Goal: Task Accomplishment & Management: Use online tool/utility

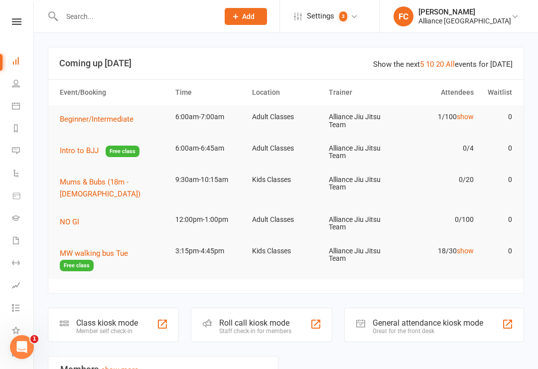
click at [93, 327] on div "Member self check-in" at bounding box center [107, 330] width 62 height 7
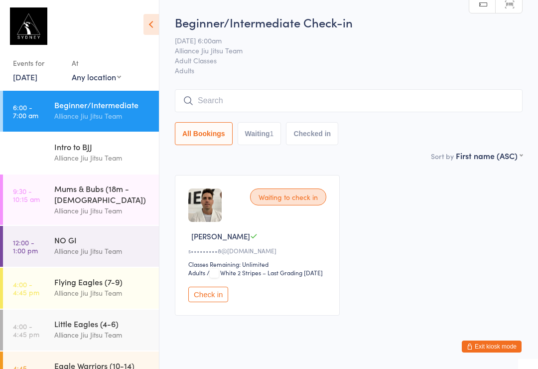
click at [207, 302] on button "Check in" at bounding box center [208, 293] width 40 height 15
click at [233, 105] on input "search" at bounding box center [349, 100] width 348 height 23
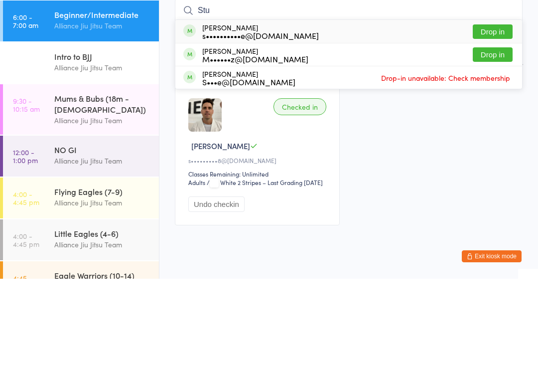
type input "Stu"
click at [485, 115] on button "Drop in" at bounding box center [493, 122] width 40 height 14
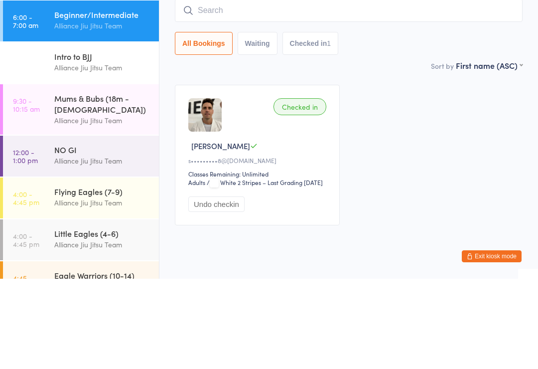
scroll to position [37, 0]
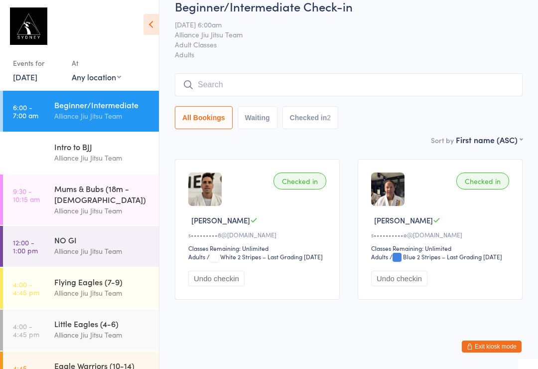
click at [410, 73] on input "search" at bounding box center [349, 84] width 348 height 23
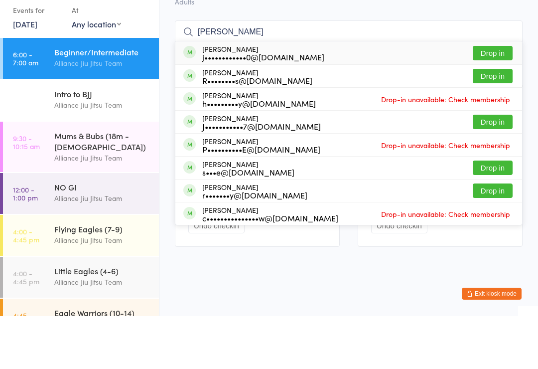
type input "[PERSON_NAME]"
click at [490, 99] on button "Drop in" at bounding box center [493, 106] width 40 height 14
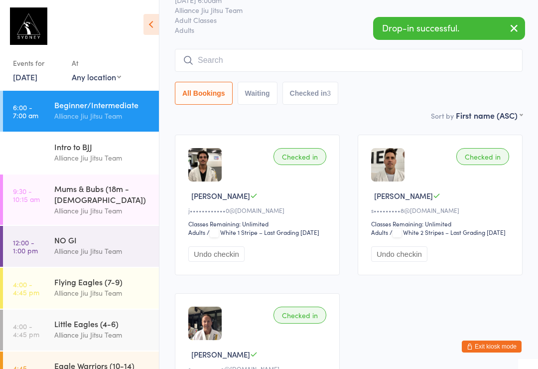
scroll to position [40, 0]
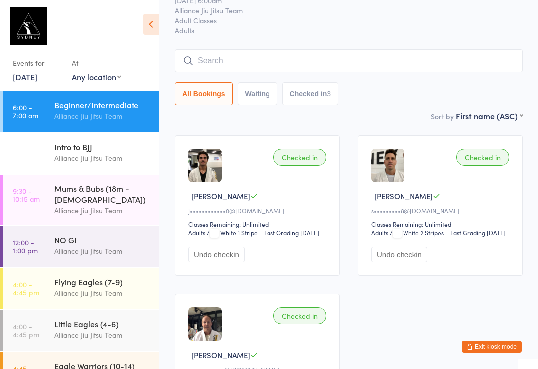
click at [369, 60] on input "search" at bounding box center [349, 60] width 348 height 23
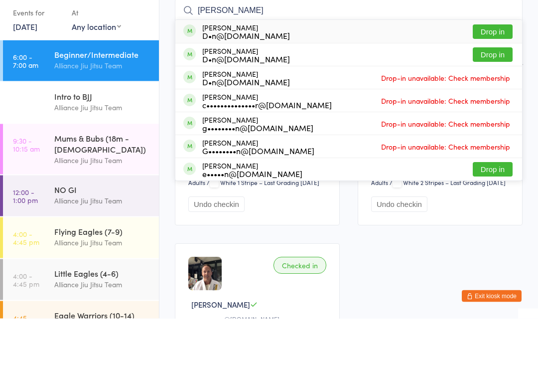
type input "[PERSON_NAME]"
click at [495, 75] on button "Drop in" at bounding box center [493, 82] width 40 height 14
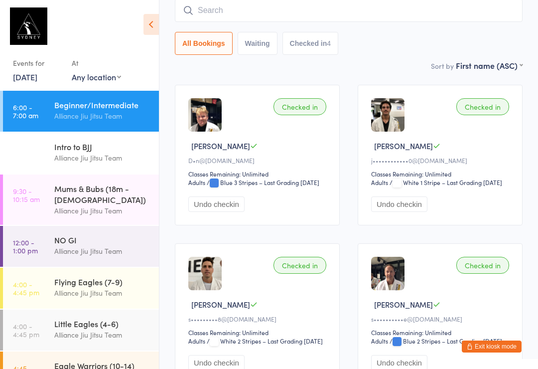
click at [211, 7] on input "search" at bounding box center [349, 10] width 348 height 23
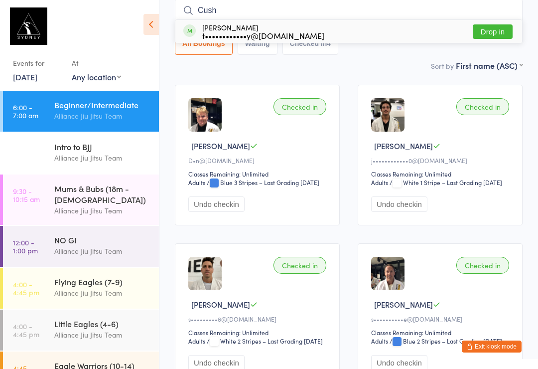
type input "Cush"
click at [497, 39] on button "Drop in" at bounding box center [493, 31] width 40 height 14
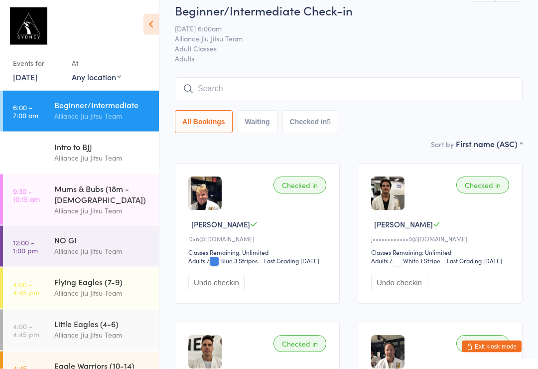
scroll to position [0, 0]
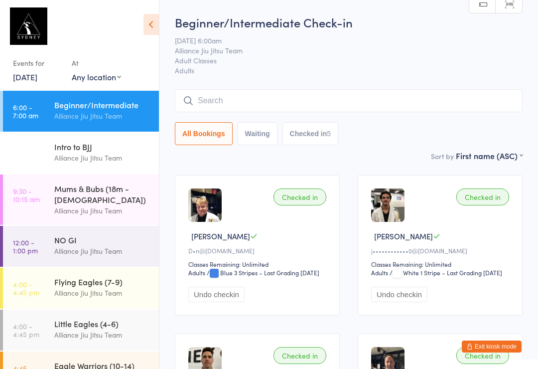
click at [302, 103] on input "search" at bounding box center [349, 100] width 348 height 23
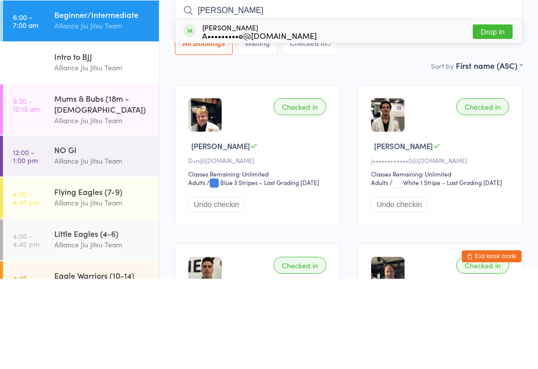
type input "[PERSON_NAME]"
click at [502, 115] on button "Drop in" at bounding box center [493, 122] width 40 height 14
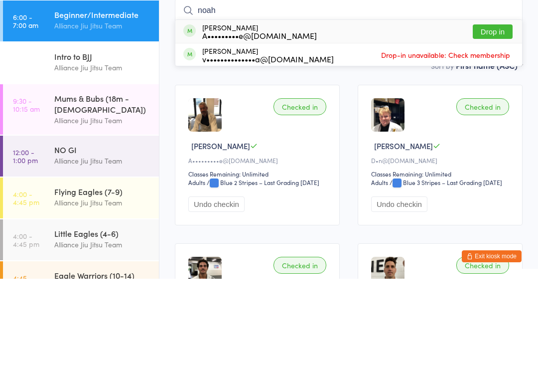
type input "noah"
click at [489, 115] on button "Drop in" at bounding box center [493, 122] width 40 height 14
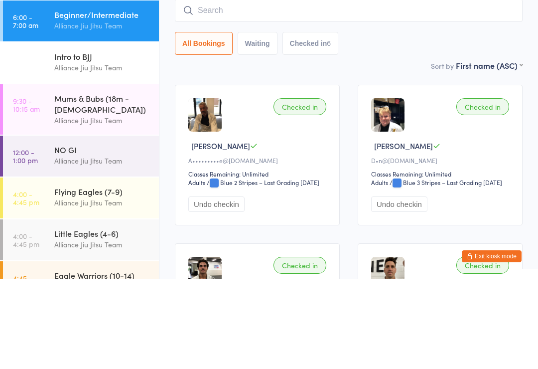
scroll to position [90, 0]
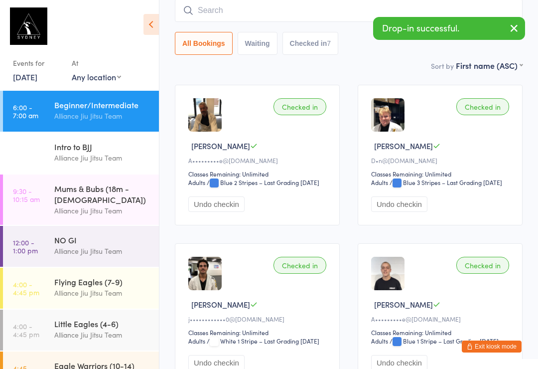
click at [300, 11] on input "search" at bounding box center [349, 10] width 348 height 23
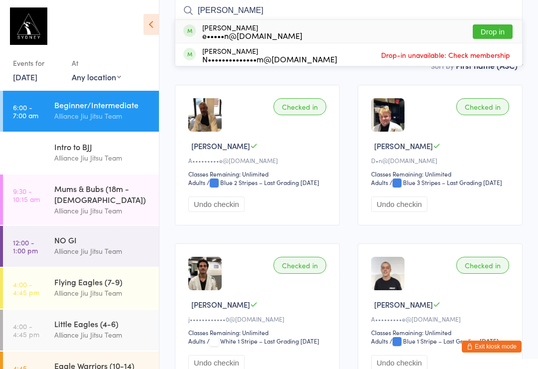
click at [361, 18] on input "[PERSON_NAME]" at bounding box center [349, 10] width 348 height 23
type input "[PERSON_NAME]"
click at [496, 28] on button "Drop in" at bounding box center [493, 31] width 40 height 14
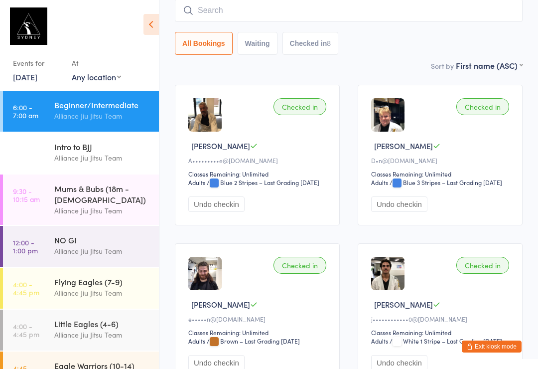
click at [288, 3] on input "search" at bounding box center [349, 10] width 348 height 23
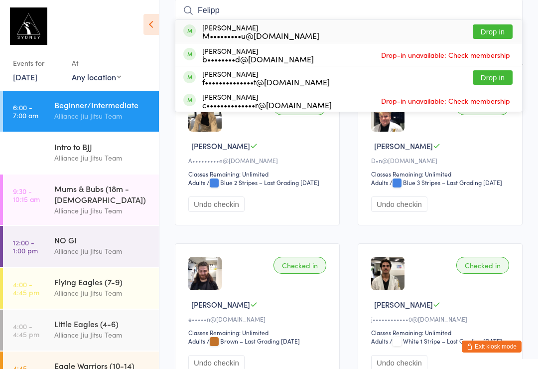
type input "Felipp"
click at [496, 31] on button "Drop in" at bounding box center [493, 31] width 40 height 14
